Goal: Task Accomplishment & Management: Complete application form

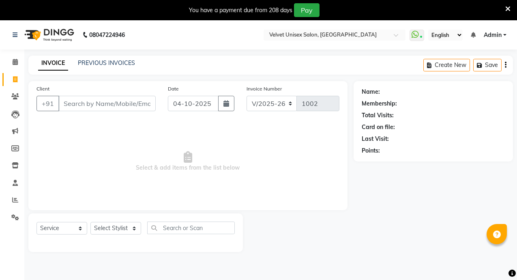
select select "5384"
select select "service"
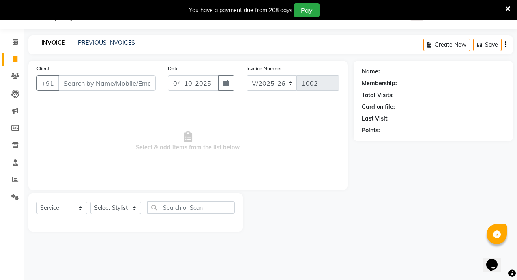
click at [108, 79] on input "Client" at bounding box center [106, 82] width 97 height 15
click at [104, 87] on input "Client" at bounding box center [106, 82] width 97 height 15
type input "7"
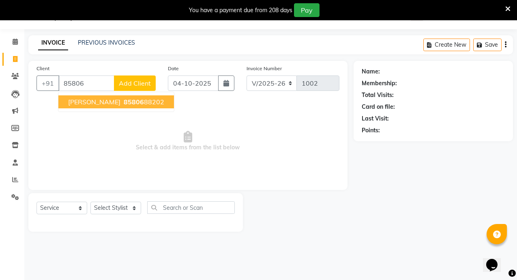
click at [125, 102] on span "85806" at bounding box center [134, 102] width 20 height 8
type input "8580688202"
select select "1: Object"
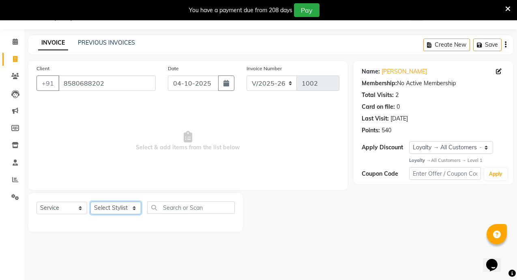
click at [129, 206] on select "Select Stylist [PERSON_NAME] [PERSON_NAME] [PERSON_NAME] [PERSON_NAME] sagar na…" at bounding box center [115, 207] width 51 height 13
select select "54812"
click at [90, 201] on select "Select Stylist [PERSON_NAME] [PERSON_NAME] [PERSON_NAME] [PERSON_NAME] sagar na…" at bounding box center [115, 207] width 51 height 13
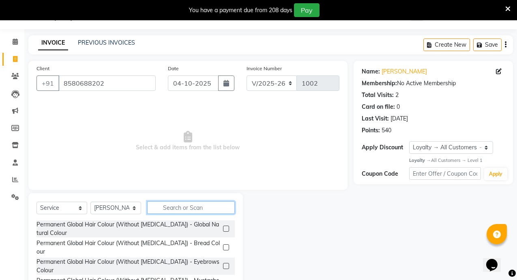
click at [171, 207] on input "text" at bounding box center [191, 207] width 88 height 13
click at [223, 227] on label at bounding box center [226, 228] width 6 height 6
click at [223, 227] on input "checkbox" at bounding box center [225, 228] width 5 height 5
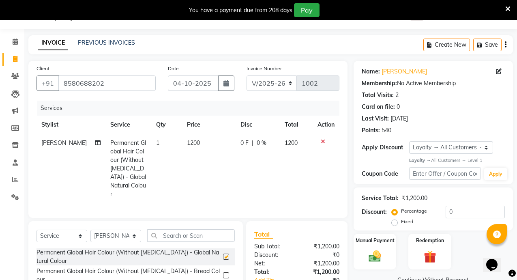
checkbox input "false"
click at [81, 233] on select "Select Service Product Membership Package Voucher Prepaid Gift Card" at bounding box center [61, 235] width 51 height 13
select select "product"
click at [36, 229] on select "Select Service Product Membership Package Voucher Prepaid Gift Card" at bounding box center [61, 235] width 51 height 13
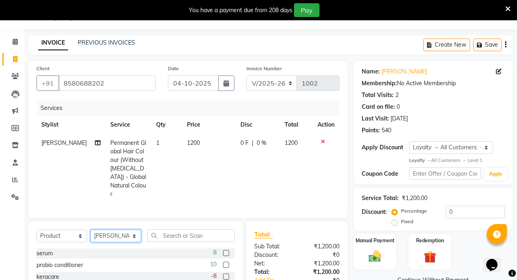
click at [132, 232] on select "Select Stylist [PERSON_NAME] [PERSON_NAME] [PERSON_NAME] [PERSON_NAME] sagar na…" at bounding box center [115, 235] width 51 height 13
select select "90585"
click at [90, 229] on select "Select Stylist [PERSON_NAME] [PERSON_NAME] [PERSON_NAME] [PERSON_NAME] sagar na…" at bounding box center [115, 235] width 51 height 13
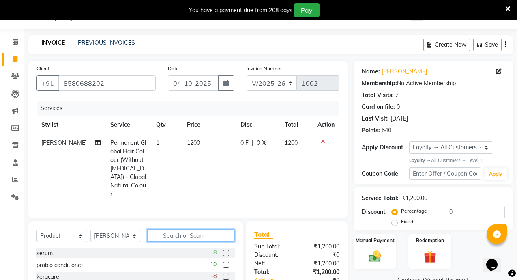
click at [180, 234] on input "text" at bounding box center [191, 235] width 88 height 13
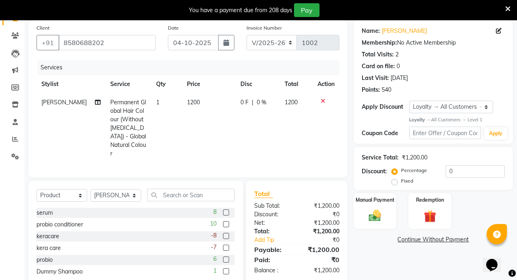
click at [227, 222] on label at bounding box center [226, 224] width 6 height 6
click at [227, 222] on input "checkbox" at bounding box center [225, 224] width 5 height 5
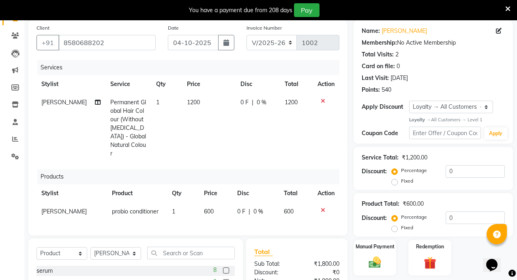
checkbox input "false"
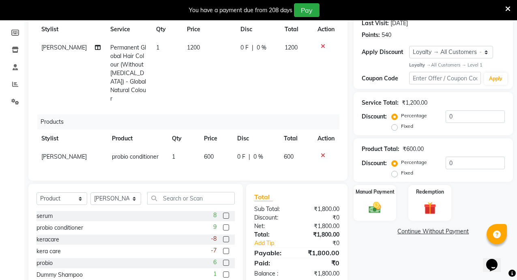
scroll to position [138, 0]
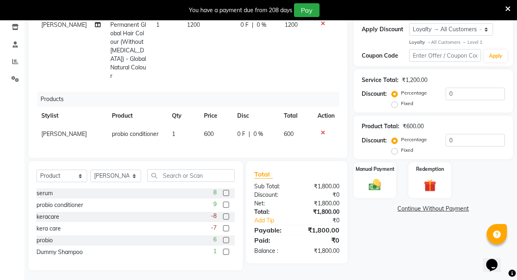
click at [227, 238] on label at bounding box center [226, 240] width 6 height 6
click at [227, 238] on input "checkbox" at bounding box center [225, 240] width 5 height 5
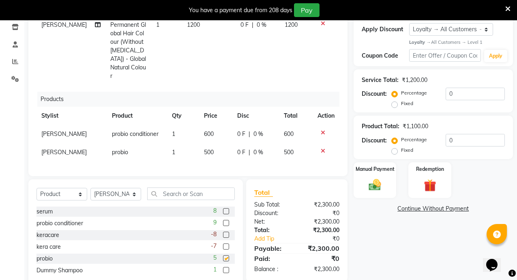
checkbox input "false"
click at [216, 127] on td "600" at bounding box center [215, 134] width 33 height 18
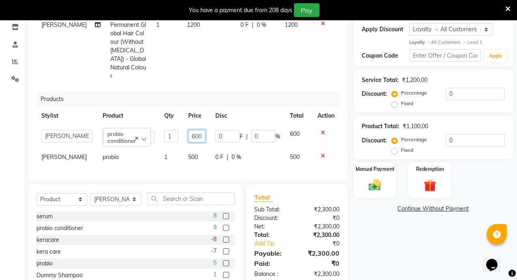
click at [201, 130] on input "600" at bounding box center [196, 136] width 17 height 13
type input "6"
click at [250, 148] on td "0 F | 0 %" at bounding box center [247, 157] width 75 height 18
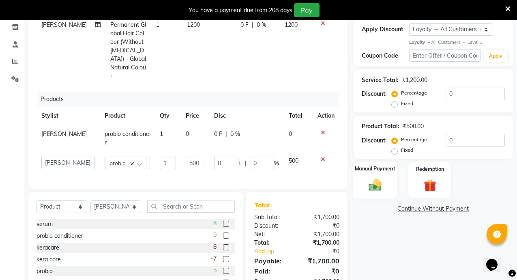
click at [374, 186] on img at bounding box center [374, 185] width 21 height 15
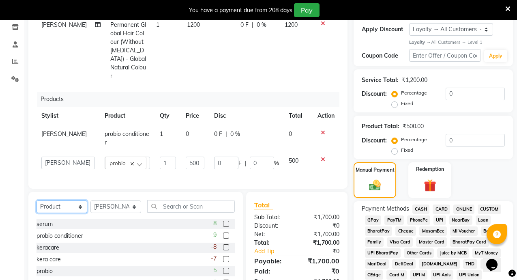
click at [83, 200] on select "Select Service Product Membership Package Voucher Prepaid Gift Card" at bounding box center [61, 206] width 51 height 13
select select "service"
click at [36, 200] on select "Select Service Product Membership Package Voucher Prepaid Gift Card" at bounding box center [61, 206] width 51 height 13
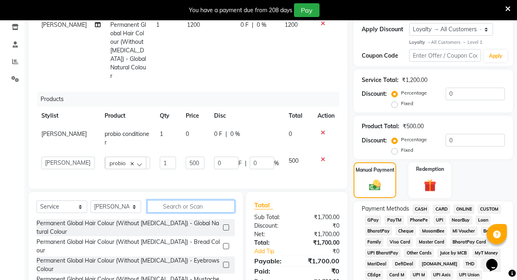
click at [185, 200] on input "text" at bounding box center [191, 206] width 88 height 13
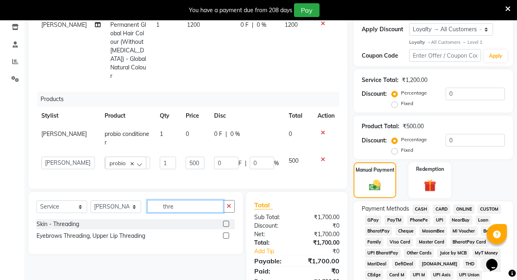
type input "thre"
click at [225, 221] on label at bounding box center [226, 224] width 6 height 6
click at [225, 221] on input "checkbox" at bounding box center [225, 223] width 5 height 5
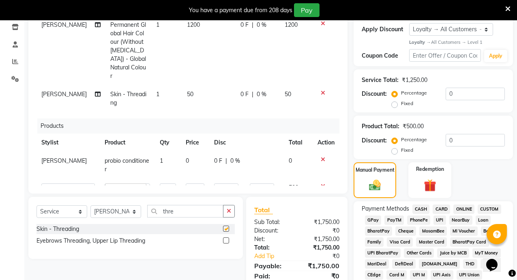
checkbox input "false"
click at [459, 208] on span "ONLINE" at bounding box center [463, 208] width 21 height 9
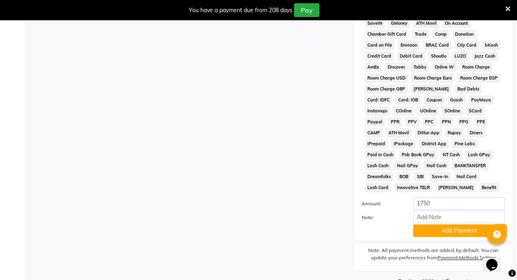
scroll to position [453, 0]
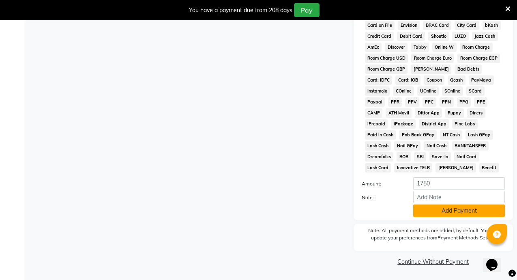
click at [461, 213] on button "Add Payment" at bounding box center [459, 210] width 92 height 13
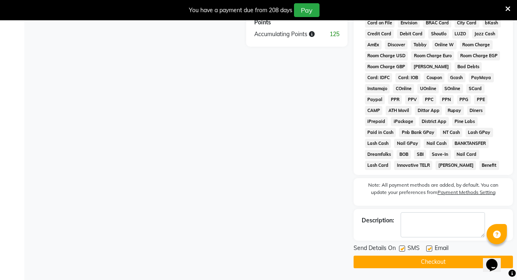
scroll to position [456, 0]
click at [445, 257] on button "Checkout" at bounding box center [432, 261] width 159 height 13
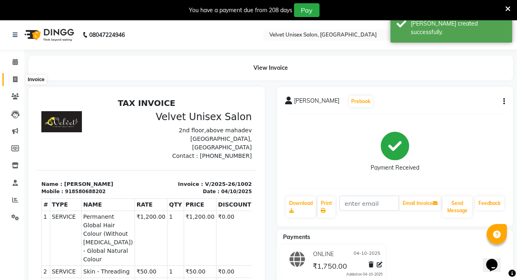
click at [15, 78] on icon at bounding box center [15, 79] width 4 height 6
select select "service"
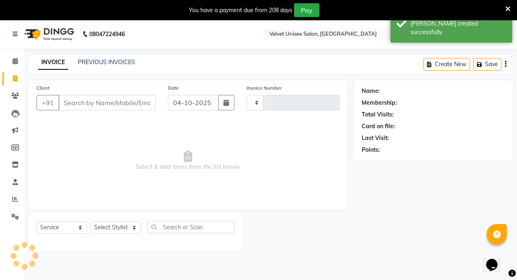
type input "1003"
select select "5384"
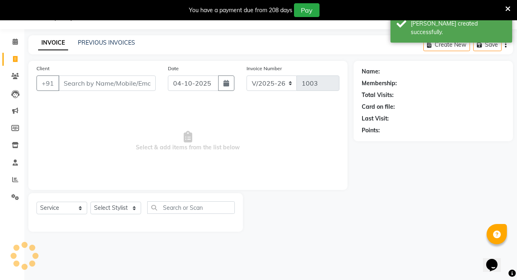
click at [84, 81] on input "Client" at bounding box center [106, 82] width 97 height 15
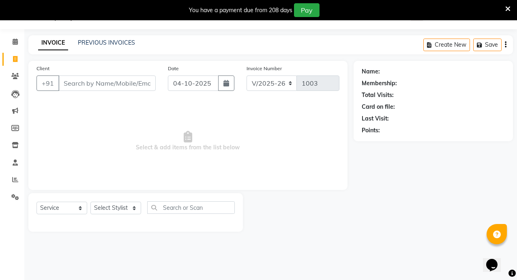
click at [86, 81] on input "Client" at bounding box center [106, 82] width 97 height 15
click at [136, 80] on input "Client" at bounding box center [106, 82] width 97 height 15
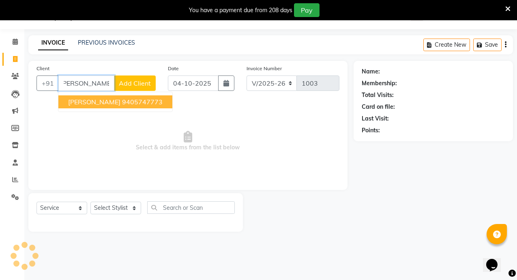
scroll to position [0, 7]
click at [162, 106] on button "[PERSON_NAME] Mam 9405747773" at bounding box center [115, 101] width 114 height 13
type input "9405747773"
select select "1: Object"
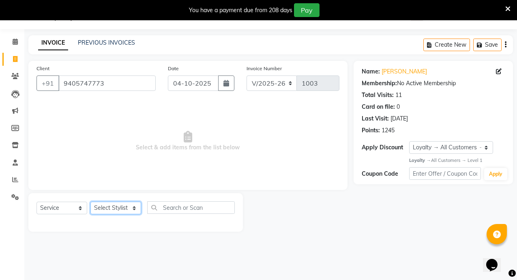
click at [136, 205] on select "Select Stylist [PERSON_NAME] [PERSON_NAME] [PERSON_NAME] [PERSON_NAME] sagar na…" at bounding box center [115, 207] width 51 height 13
select select "54812"
click at [90, 201] on select "Select Stylist [PERSON_NAME] [PERSON_NAME] [PERSON_NAME] [PERSON_NAME] sagar na…" at bounding box center [115, 207] width 51 height 13
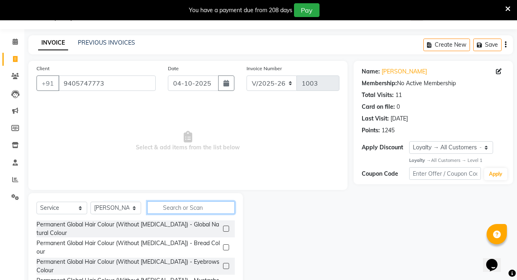
click at [186, 211] on input "text" at bounding box center [191, 207] width 88 height 13
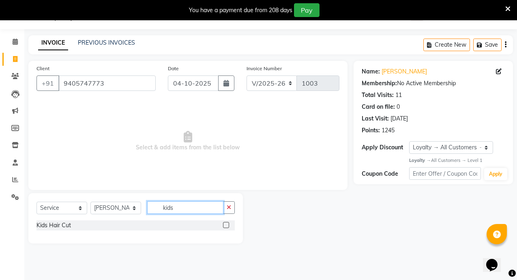
type input "kids"
click at [225, 225] on label at bounding box center [226, 225] width 6 height 6
click at [225, 225] on input "checkbox" at bounding box center [225, 225] width 5 height 5
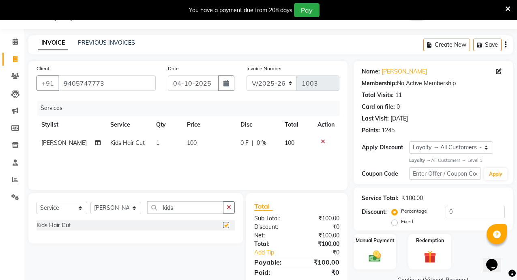
checkbox input "false"
click at [112, 208] on select "Select Stylist [PERSON_NAME] [PERSON_NAME] [PERSON_NAME] [PERSON_NAME] sagar na…" at bounding box center [115, 207] width 51 height 13
select select "89452"
click at [90, 201] on select "Select Stylist [PERSON_NAME] [PERSON_NAME] [PERSON_NAME] [PERSON_NAME] sagar na…" at bounding box center [115, 207] width 51 height 13
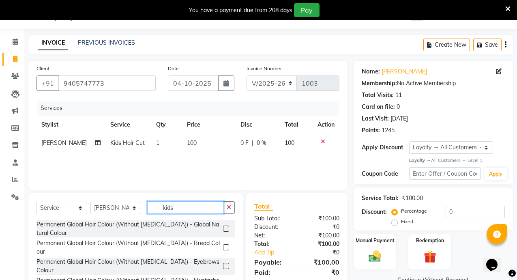
click at [195, 206] on input "kids" at bounding box center [185, 207] width 76 height 13
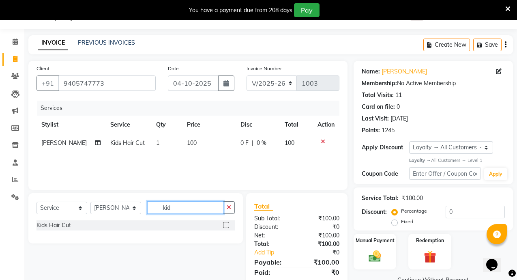
type input "kids"
click at [228, 227] on label at bounding box center [226, 225] width 6 height 6
click at [228, 227] on input "checkbox" at bounding box center [225, 225] width 5 height 5
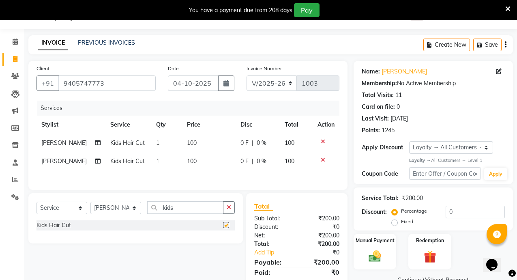
checkbox input "false"
click at [187, 162] on span "100" at bounding box center [192, 160] width 10 height 7
select select "89452"
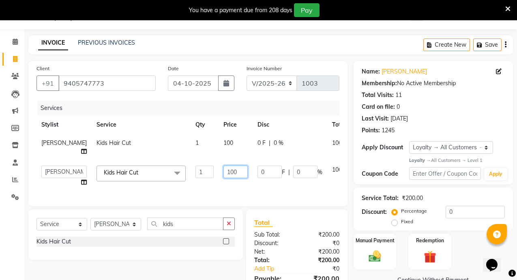
click at [223, 178] on input "100" at bounding box center [235, 171] width 24 height 13
type input "200"
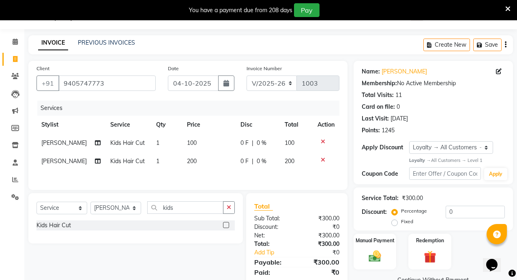
click at [202, 137] on td "100" at bounding box center [209, 143] width 54 height 18
select select "54812"
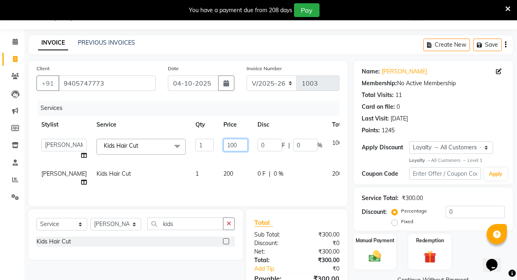
click at [223, 146] on input "100" at bounding box center [235, 145] width 24 height 13
type input "150"
click at [225, 180] on div "Services Stylist Service Qty Price Disc Total Action [PERSON_NAME] [PERSON_NAME…" at bounding box center [187, 149] width 303 height 97
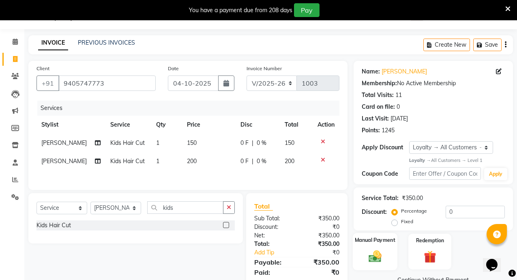
click at [372, 255] on img at bounding box center [374, 256] width 21 height 15
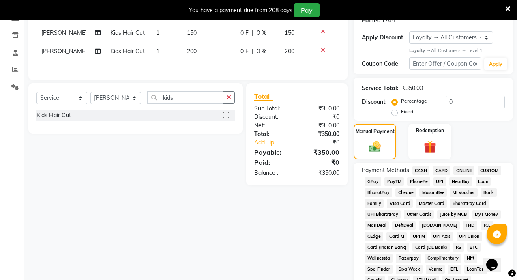
scroll to position [142, 0]
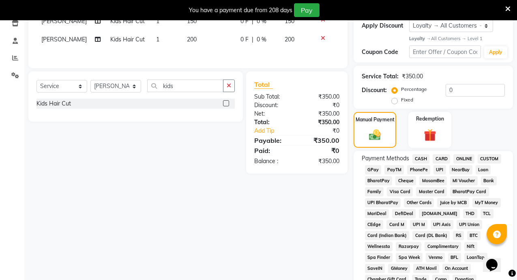
click at [460, 158] on span "ONLINE" at bounding box center [463, 158] width 21 height 9
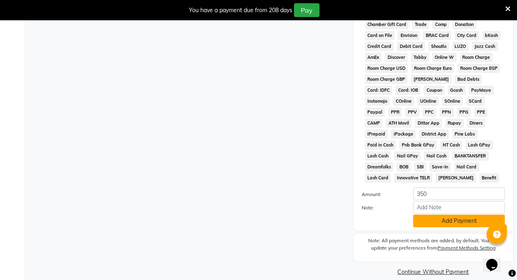
scroll to position [407, 0]
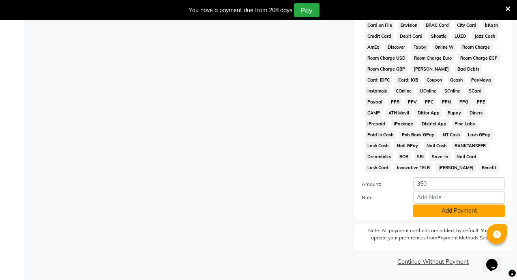
click at [434, 214] on button "Add Payment" at bounding box center [459, 210] width 92 height 13
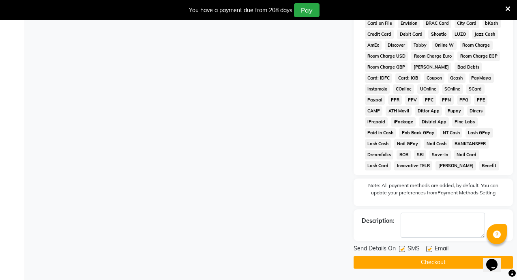
scroll to position [409, 0]
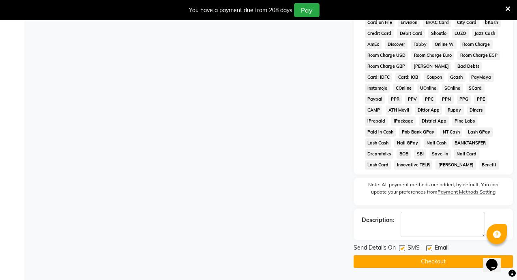
click at [421, 257] on button "Checkout" at bounding box center [432, 261] width 159 height 13
